Goal: Transaction & Acquisition: Purchase product/service

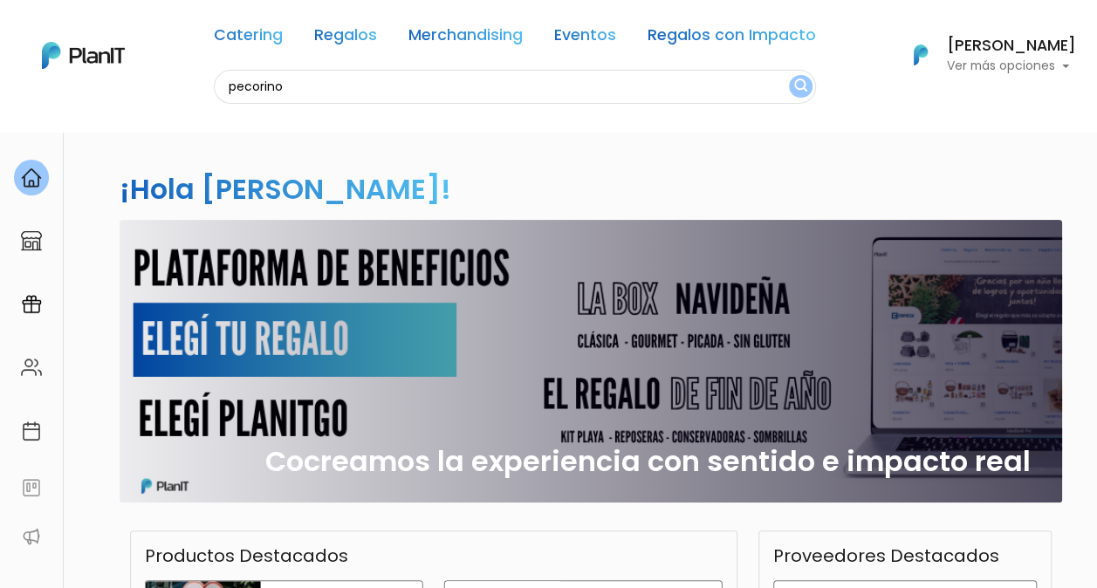
type input "pecorino"
click at [789, 75] on button "submit" at bounding box center [801, 86] width 24 height 23
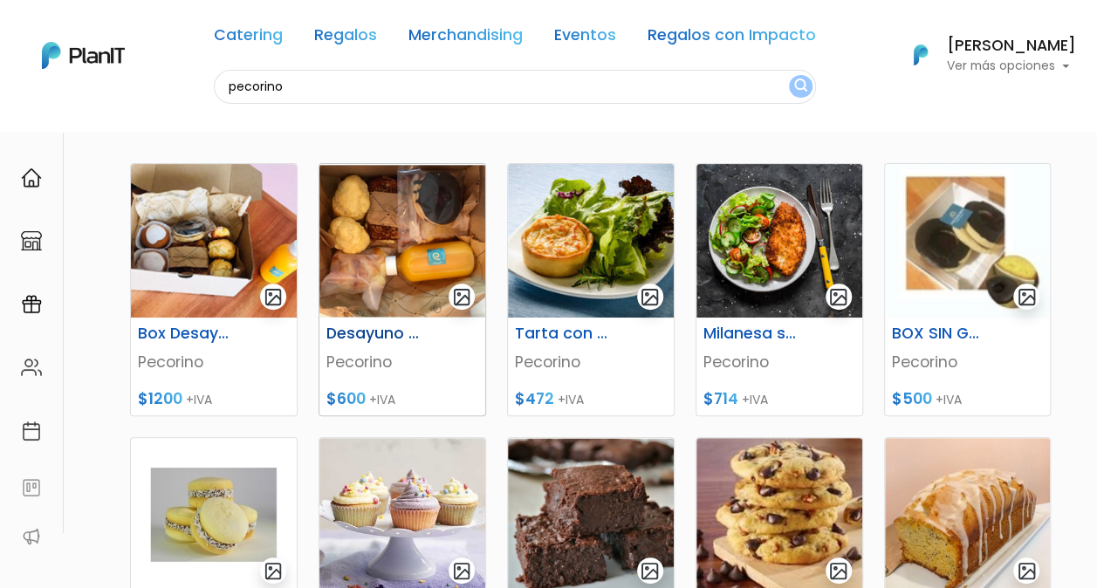
click at [381, 262] on img at bounding box center [403, 241] width 166 height 154
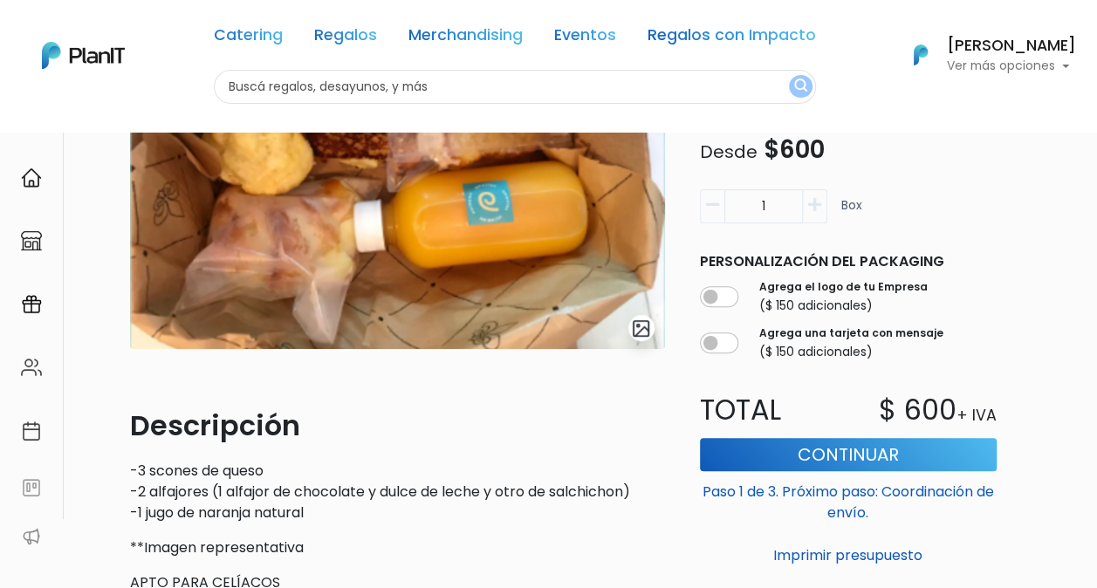
scroll to position [208, 0]
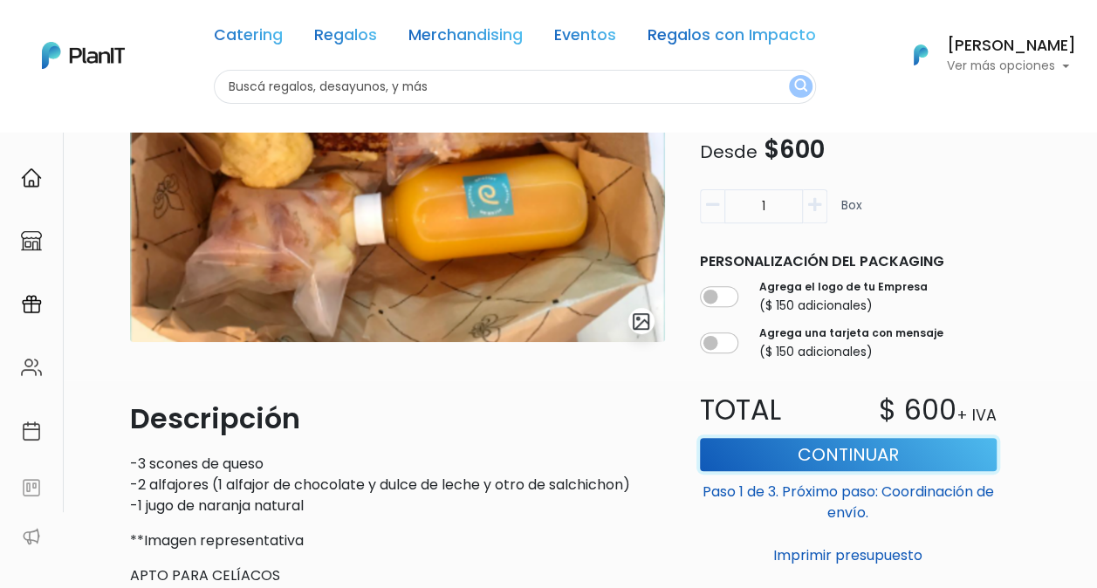
click at [808, 450] on button "Continuar" at bounding box center [848, 454] width 297 height 33
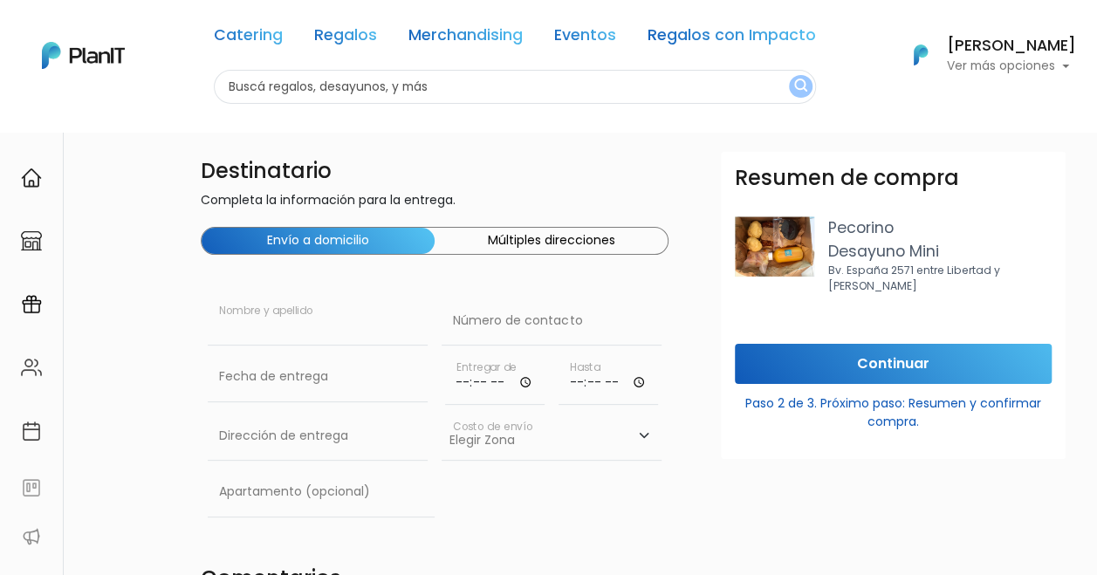
click at [320, 320] on input "text" at bounding box center [318, 321] width 220 height 49
type input "Arcsona Uruguay SAS"
type input "Basilio Pereira de la luz 1341, equina Juan Pablo Laguna. Apartamento 101"
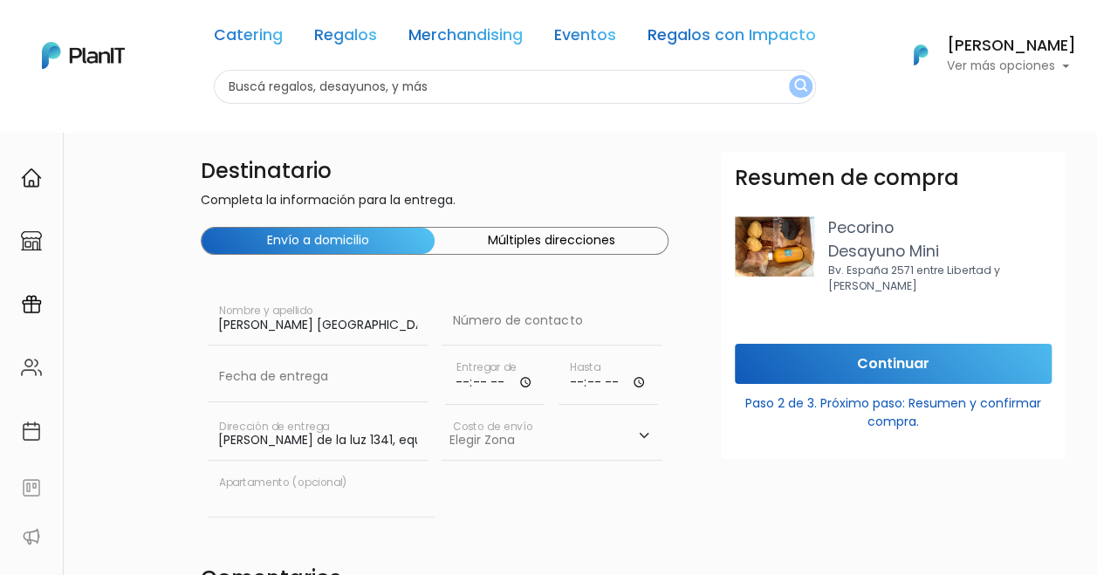
type input "apto 101"
click at [375, 436] on input "Basilio Pereira de la luz 1341, equina Juan Pablo Laguna. Apartamento 101" at bounding box center [318, 436] width 220 height 49
drag, startPoint x: 217, startPoint y: 436, endPoint x: 523, endPoint y: 452, distance: 306.0
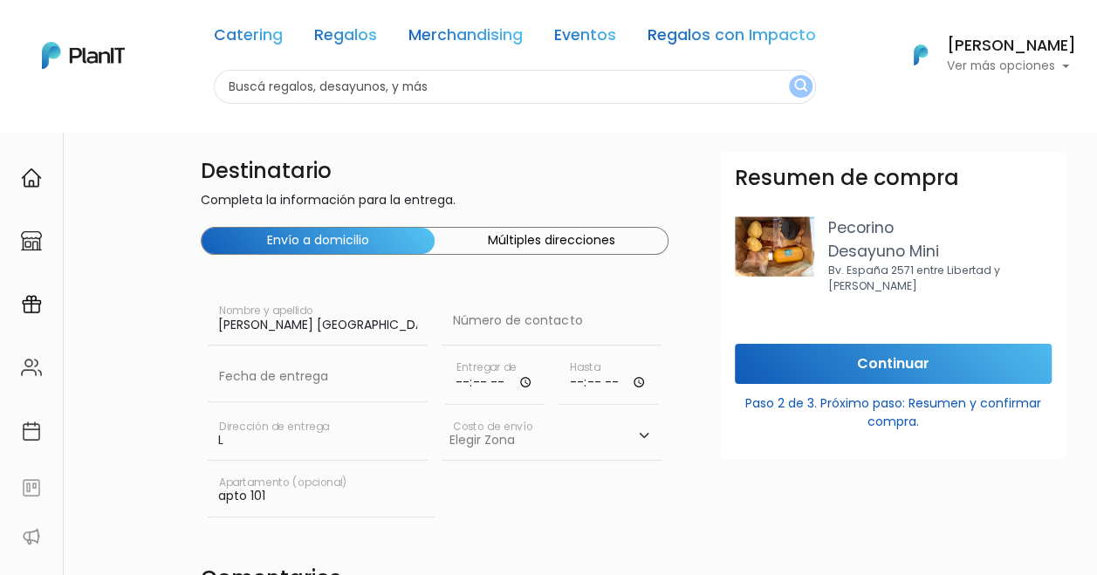
scroll to position [0, 0]
type input "Luis Alberto de Herrera 1248"
type input "099881942"
click at [497, 377] on input "time" at bounding box center [495, 379] width 100 height 52
click at [523, 381] on input "time" at bounding box center [495, 379] width 100 height 52
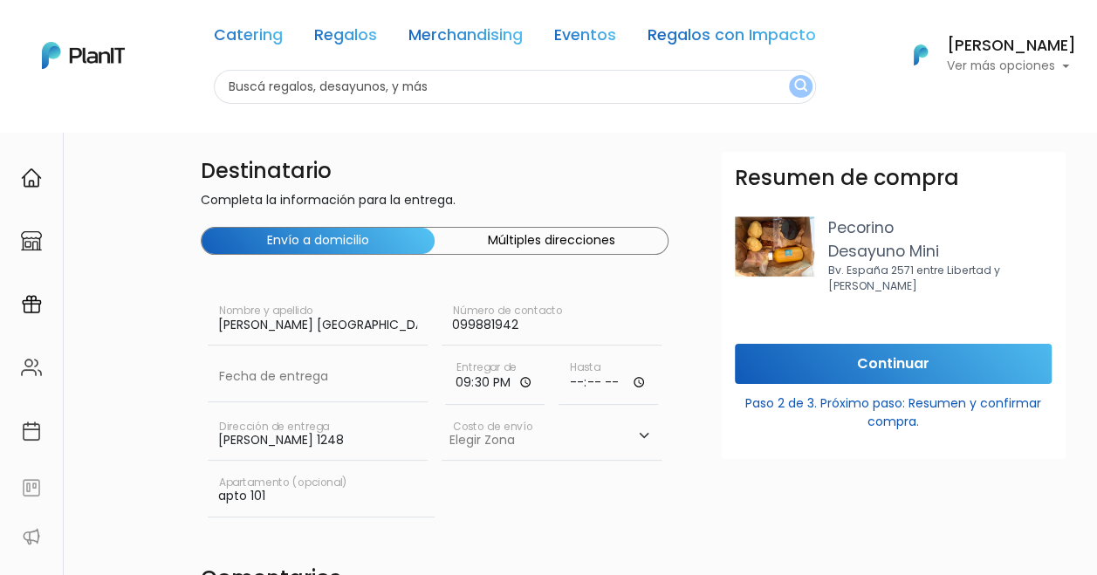
type input "21:30"
click at [596, 375] on input "time" at bounding box center [609, 379] width 100 height 52
click at [639, 381] on input "time" at bounding box center [609, 379] width 100 height 52
type input "23:00"
click at [588, 473] on div "apto 101 Apartamento (opcional)" at bounding box center [435, 496] width 468 height 56
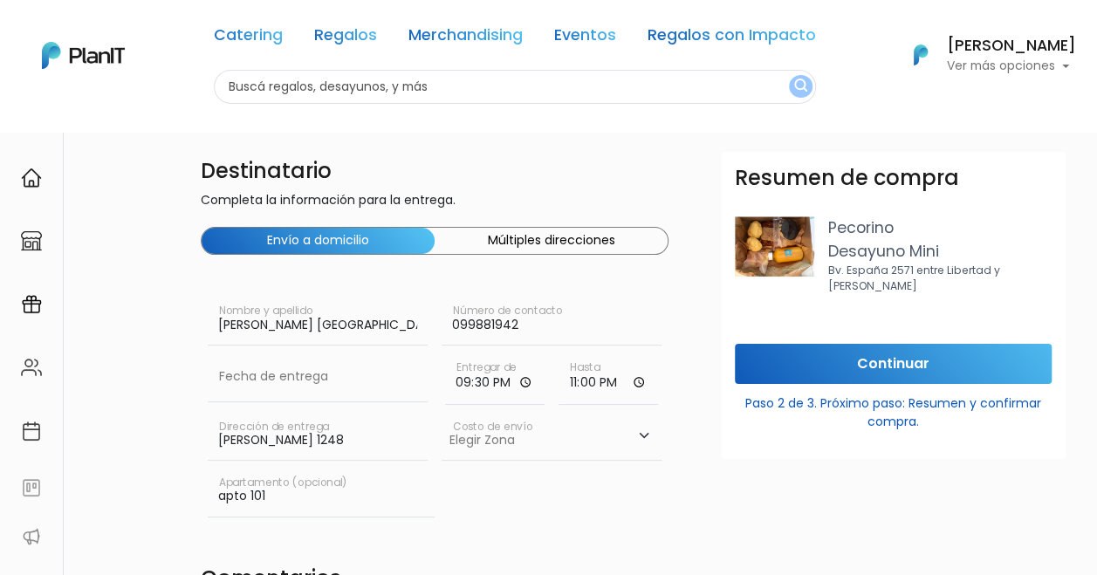
click at [587, 436] on select "Elegir Zona Zona américa- $600 Oficina- $0 Montevideo- $250" at bounding box center [552, 436] width 220 height 49
select select "10"
click at [442, 412] on select "Elegir Zona Zona américa- $600 Oficina- $0 Montevideo- $250" at bounding box center [552, 436] width 220 height 49
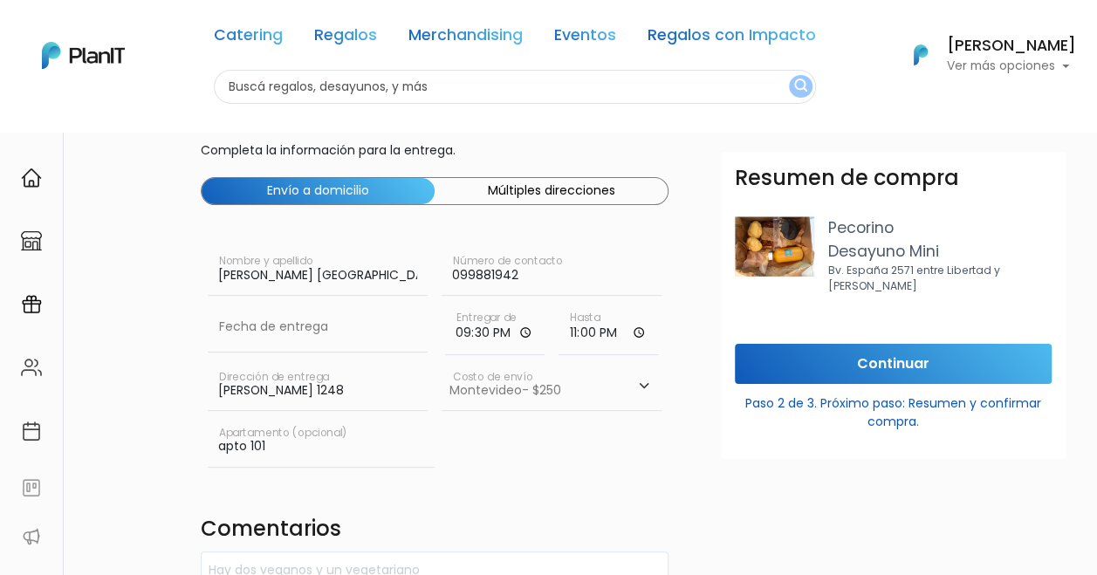
scroll to position [74, 0]
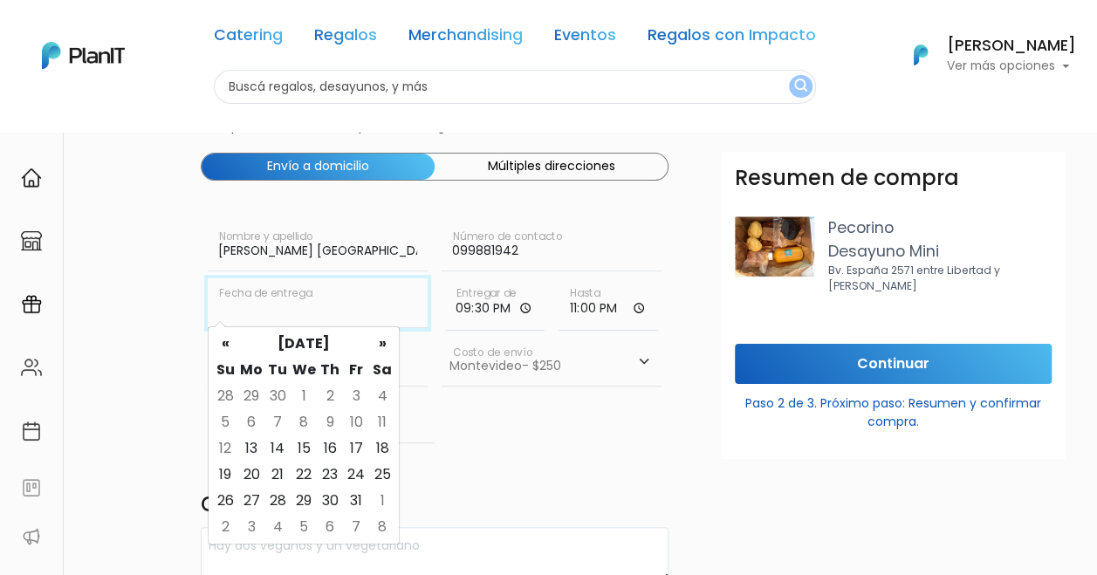
click at [339, 306] on input "text" at bounding box center [318, 302] width 220 height 49
click at [271, 450] on td "14" at bounding box center [278, 449] width 26 height 26
type input "14/10/2025"
click at [315, 310] on input "14/10/2025" at bounding box center [318, 302] width 220 height 49
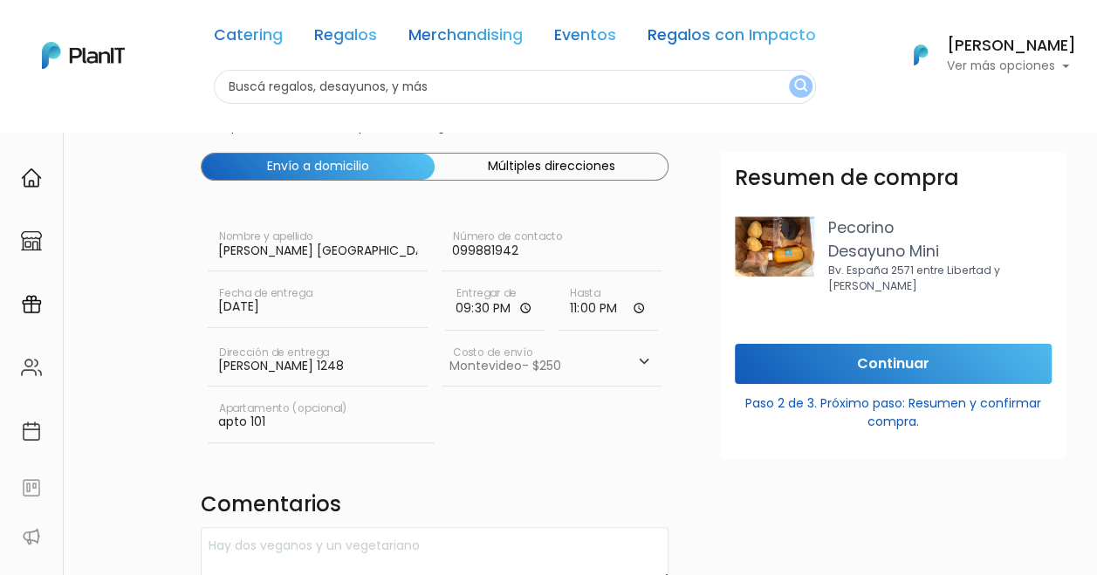
click at [500, 492] on h4 "Comentarios" at bounding box center [435, 506] width 468 height 29
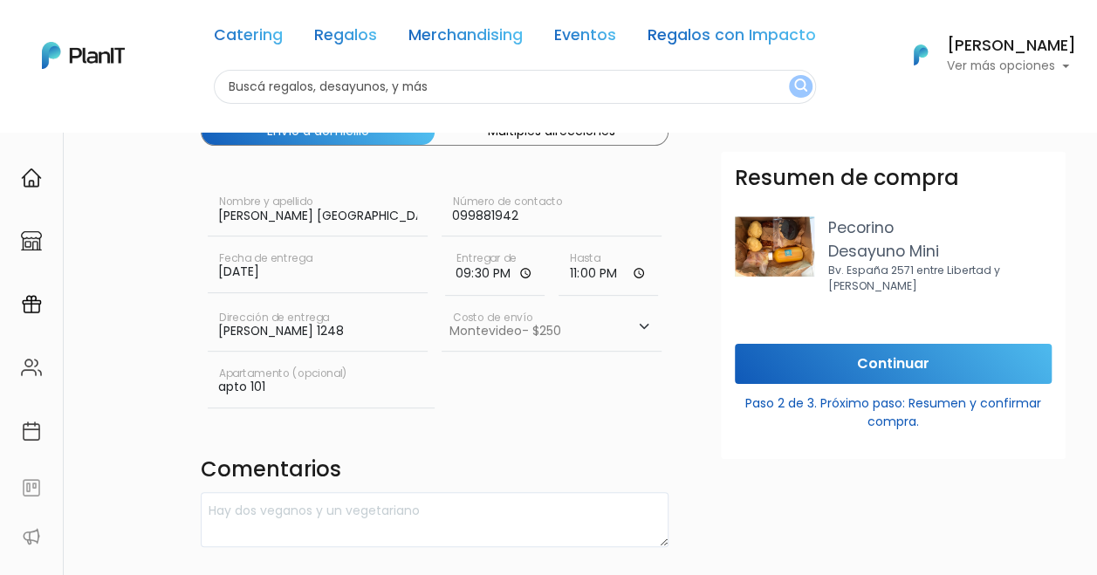
click at [272, 384] on input "apto 101" at bounding box center [321, 383] width 227 height 49
type input "a"
type input "Torre 3 / World Trade Center"
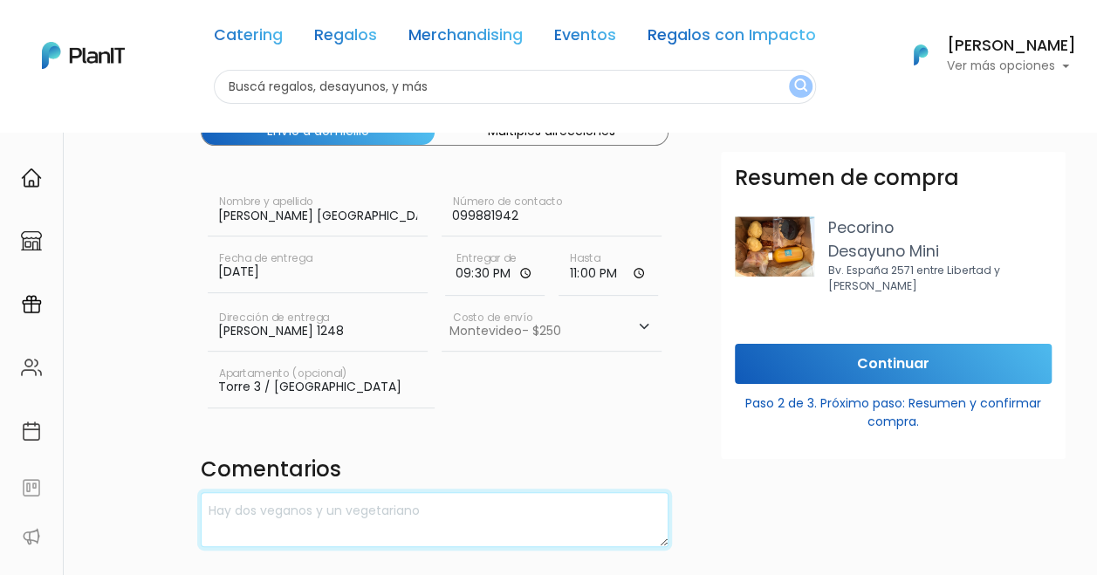
click at [336, 498] on textarea at bounding box center [435, 519] width 468 height 55
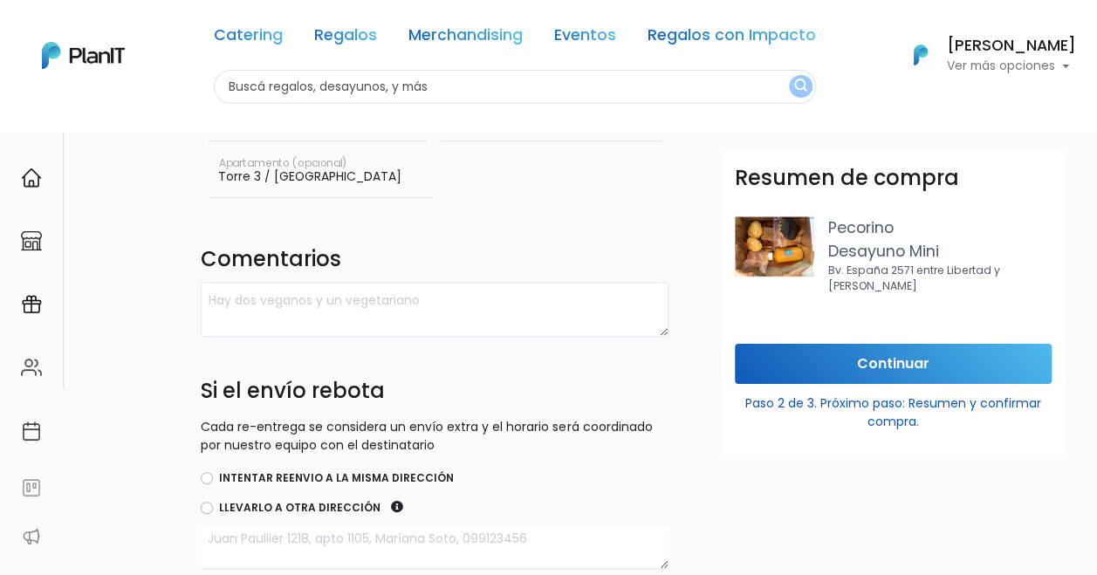
scroll to position [0, 0]
drag, startPoint x: 395, startPoint y: 175, endPoint x: 196, endPoint y: 187, distance: 198.5
click at [196, 187] on div "Destinatario Completa la información para la entrega. Envío a domicilio Múltipl…" at bounding box center [434, 291] width 489 height 918
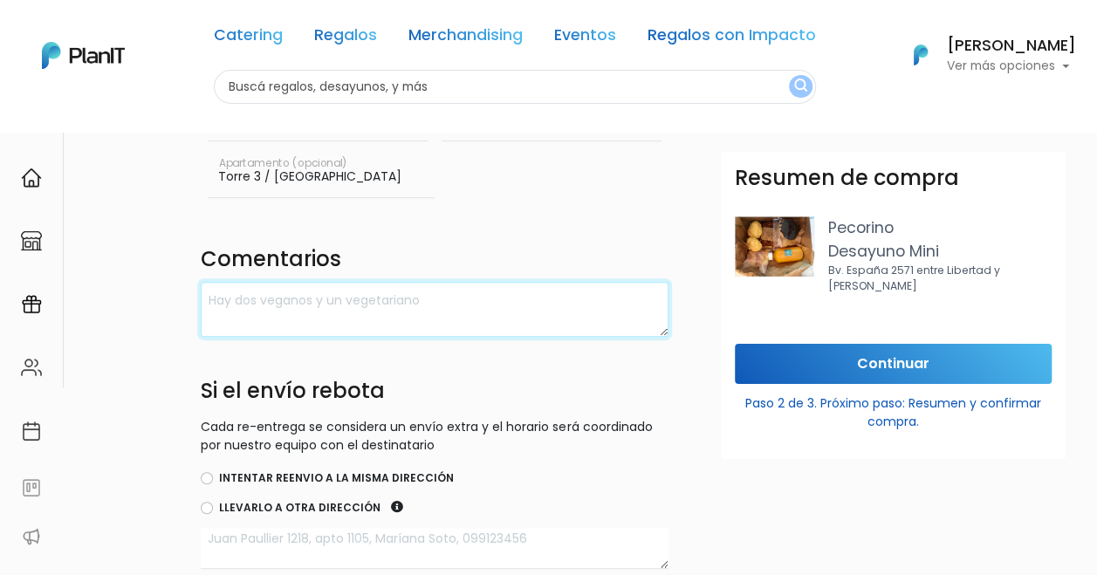
click at [258, 302] on textarea at bounding box center [435, 309] width 468 height 55
paste textarea "Torre 3 / World Trade Center"
type textarea "Torre 3 / World Trade Center"
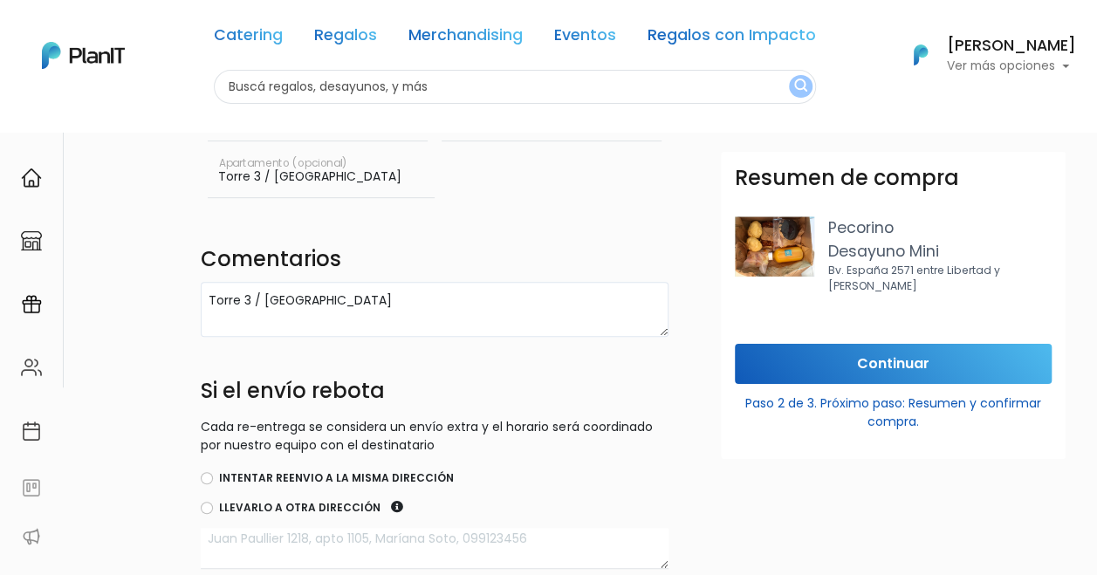
drag, startPoint x: 336, startPoint y: 175, endPoint x: 168, endPoint y: 168, distance: 167.8
click at [168, 168] on div "Destinatario Completa la información para la entrega. Envío a domicilio Múltipl…" at bounding box center [609, 291] width 978 height 918
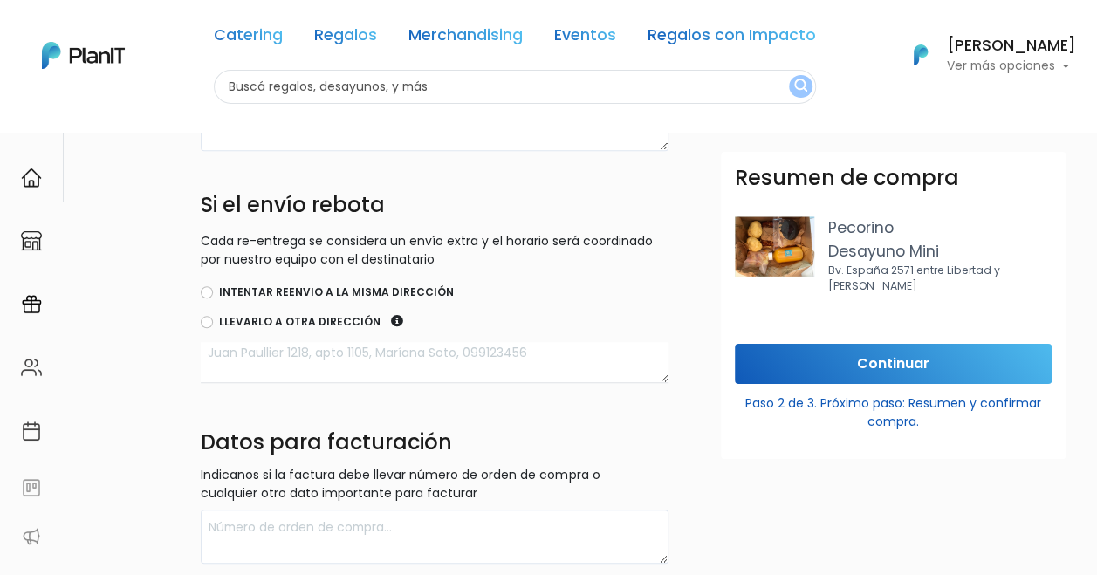
scroll to position [512, 0]
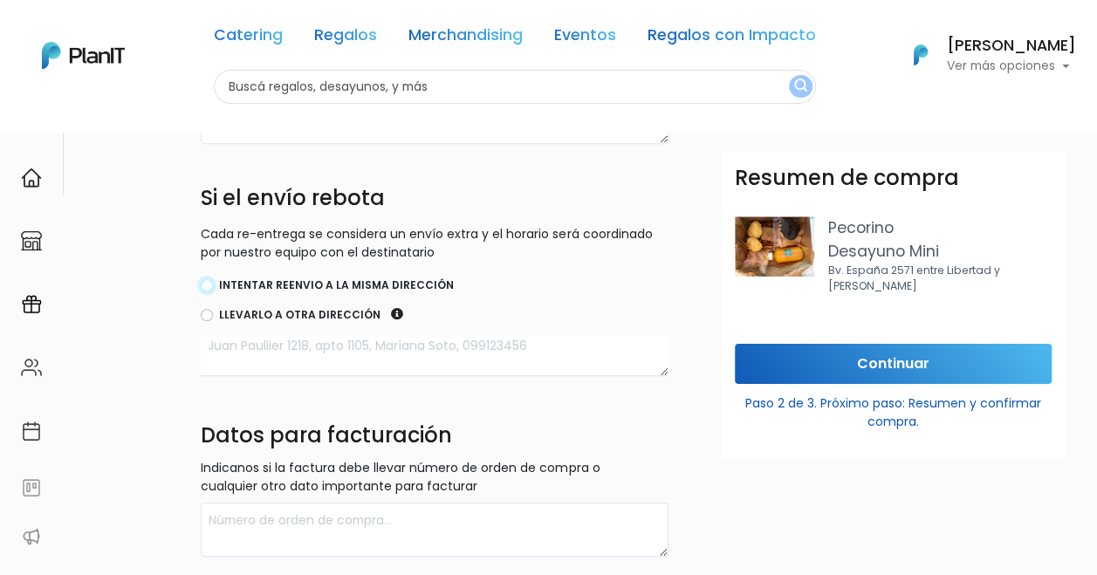
click at [203, 280] on input "Intentar reenvio a la misma dirección" at bounding box center [207, 285] width 12 height 12
radio input "true"
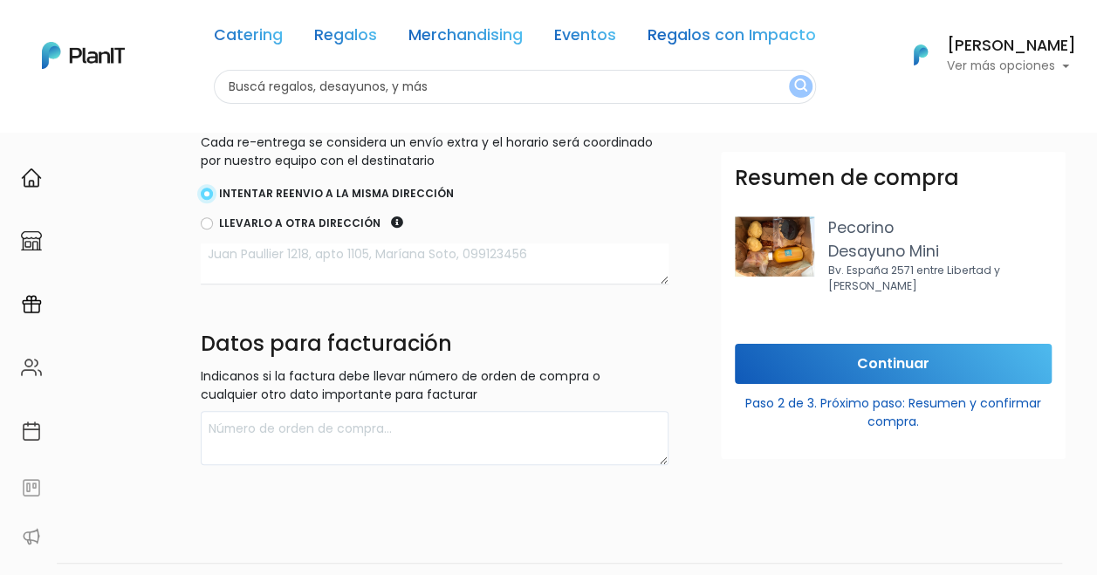
scroll to position [651, 0]
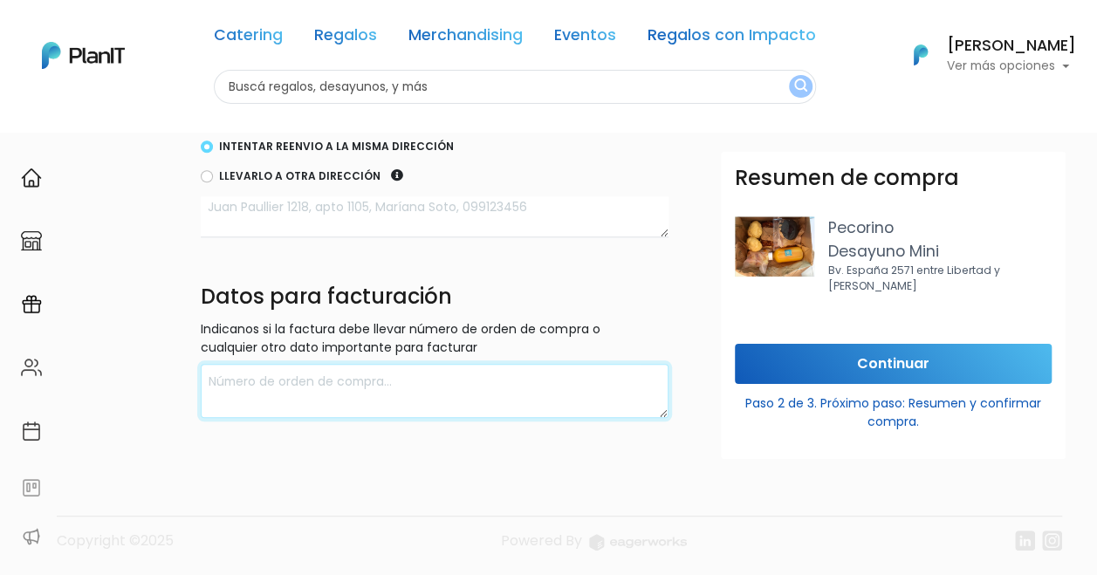
click at [337, 377] on textarea at bounding box center [435, 391] width 468 height 55
paste textarea "RUT: 219609340011 Razón Social: ARCSONA URUGUAY SAS"
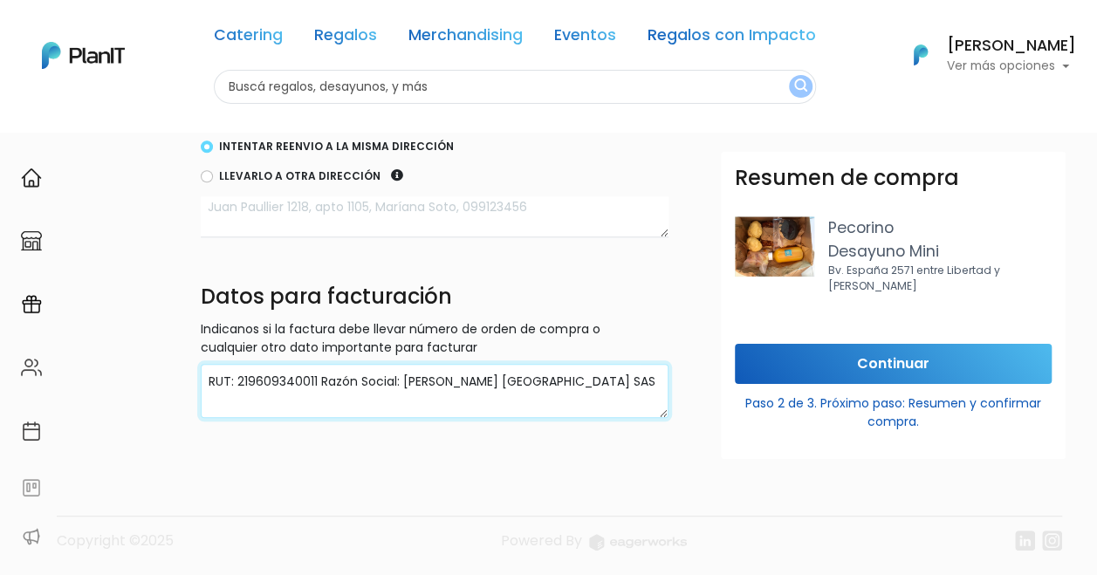
type textarea "RUT: 219609340011 Razón Social: ARCSONA URUGUAY SAS"
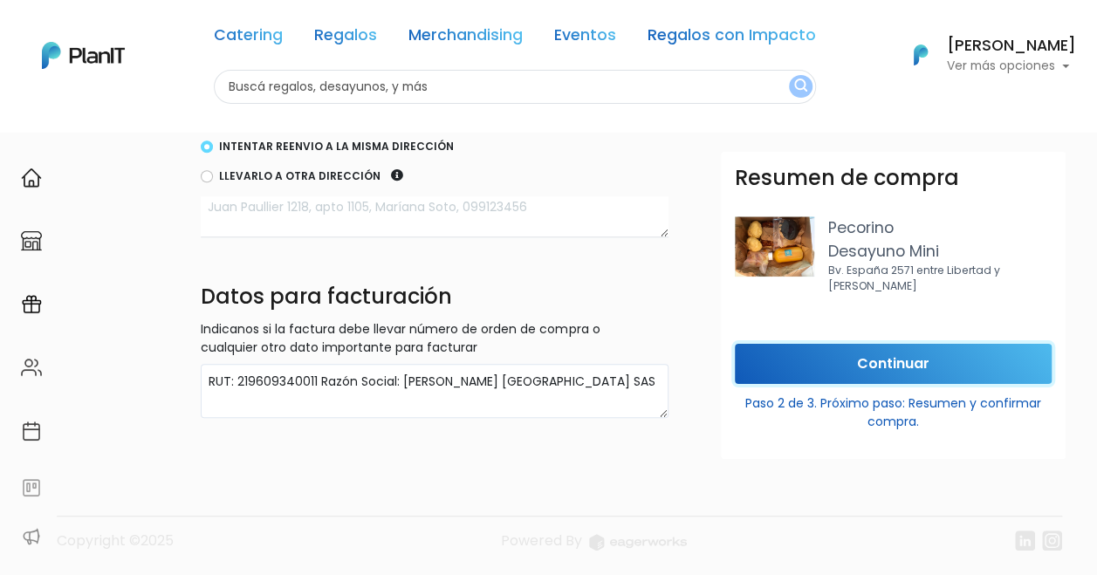
click at [819, 358] on input "Continuar" at bounding box center [893, 364] width 317 height 41
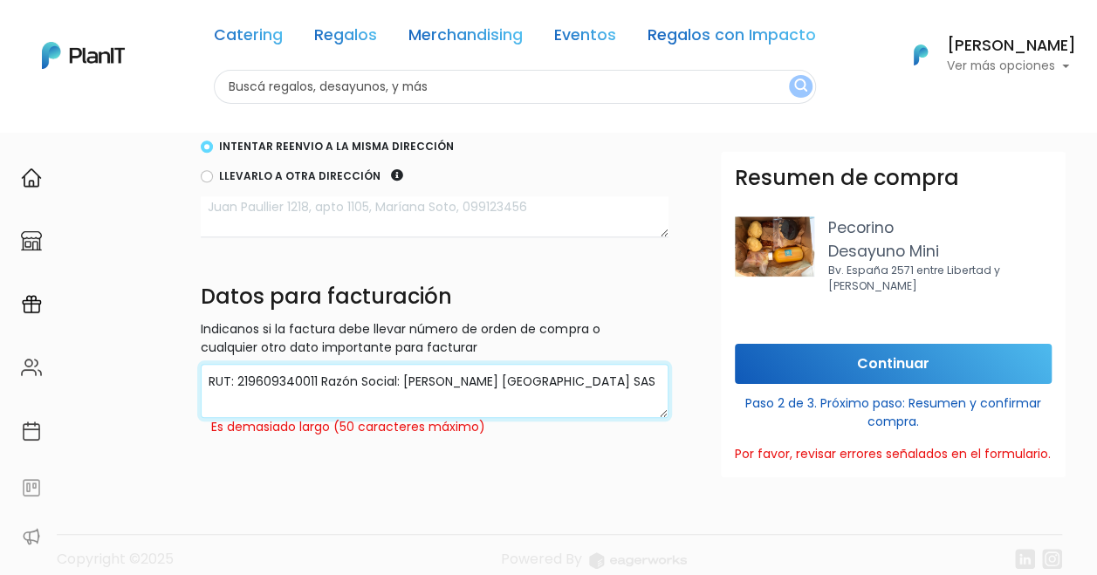
drag, startPoint x: 400, startPoint y: 379, endPoint x: 320, endPoint y: 384, distance: 79.6
click at [320, 384] on textarea "RUT: 219609340011 Razón Social: ARCSONA URUGUAY SAS" at bounding box center [435, 391] width 468 height 55
type textarea "RUT: 219609340011 ARCSONA URUGUAY SAS"
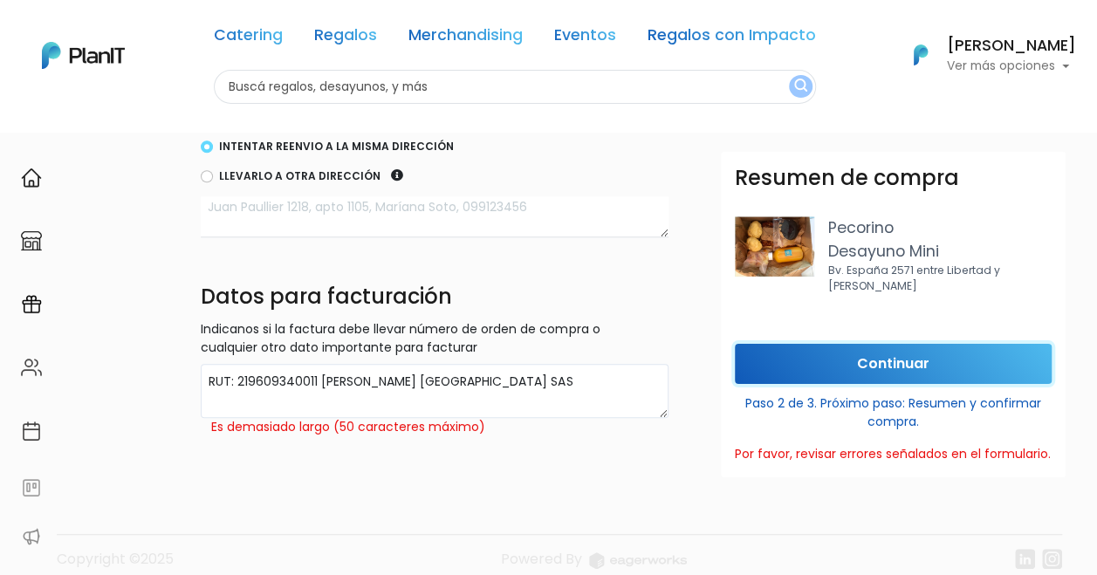
click at [925, 369] on input "Continuar" at bounding box center [893, 364] width 317 height 41
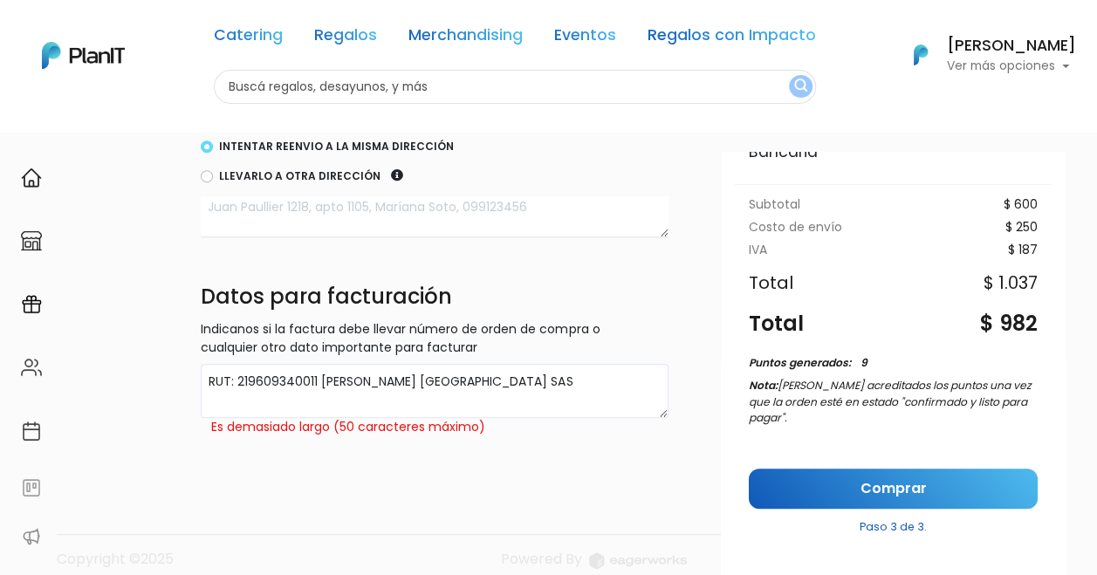
scroll to position [241, 0]
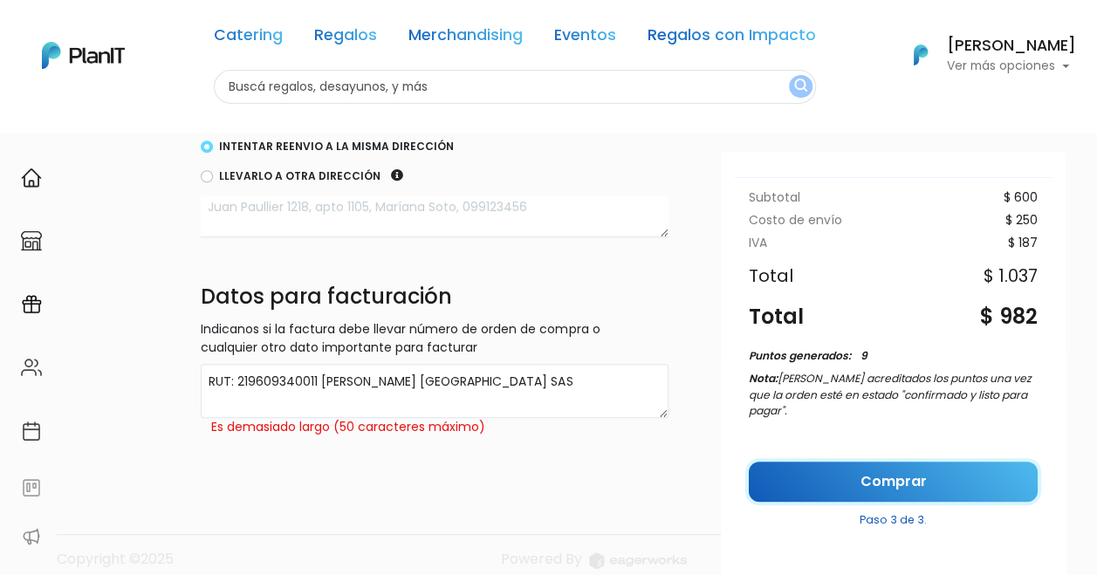
click at [844, 471] on link "Comprar" at bounding box center [893, 482] width 289 height 41
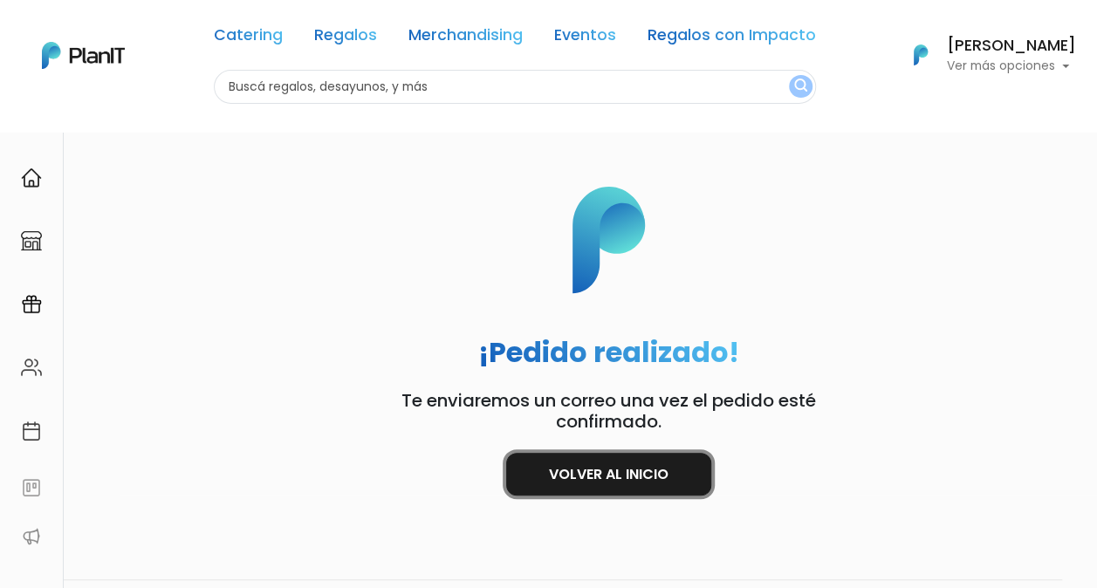
click at [674, 478] on link "Volver al inicio" at bounding box center [608, 474] width 205 height 43
